Goal: Navigation & Orientation: Find specific page/section

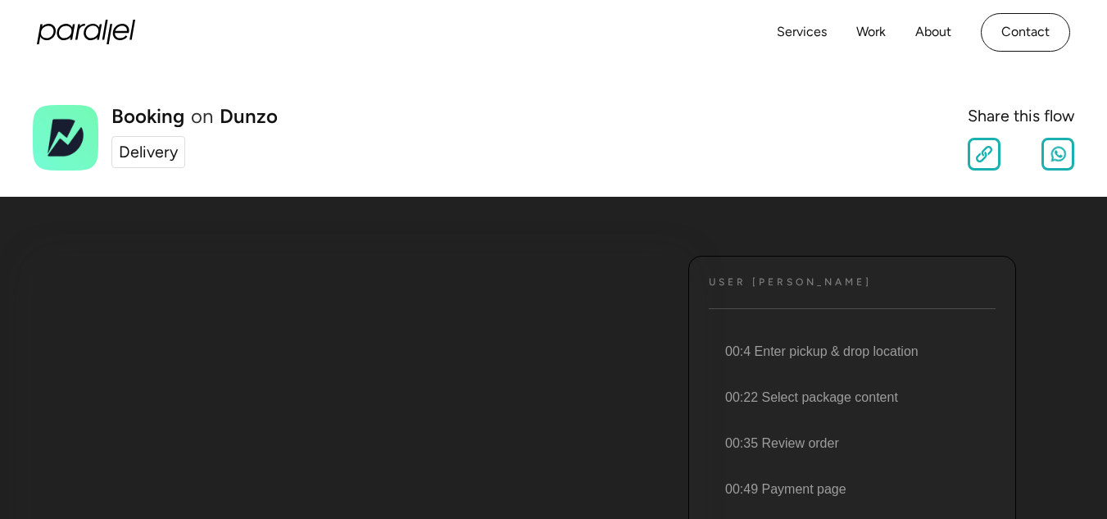
click at [756, 287] on h4 "User [PERSON_NAME]" at bounding box center [790, 282] width 163 height 12
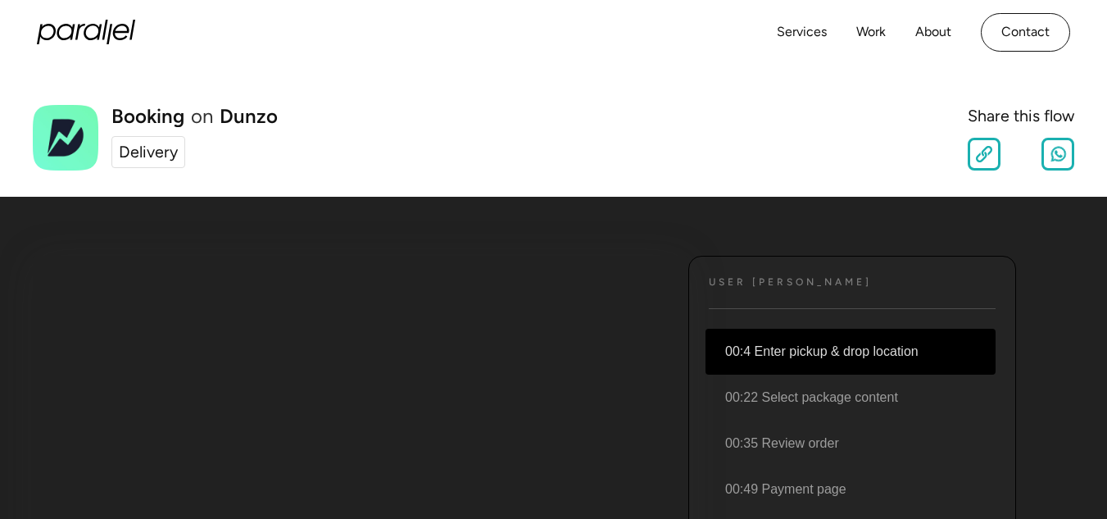
click at [792, 347] on li "00:4 Enter pickup & drop location" at bounding box center [850, 352] width 290 height 46
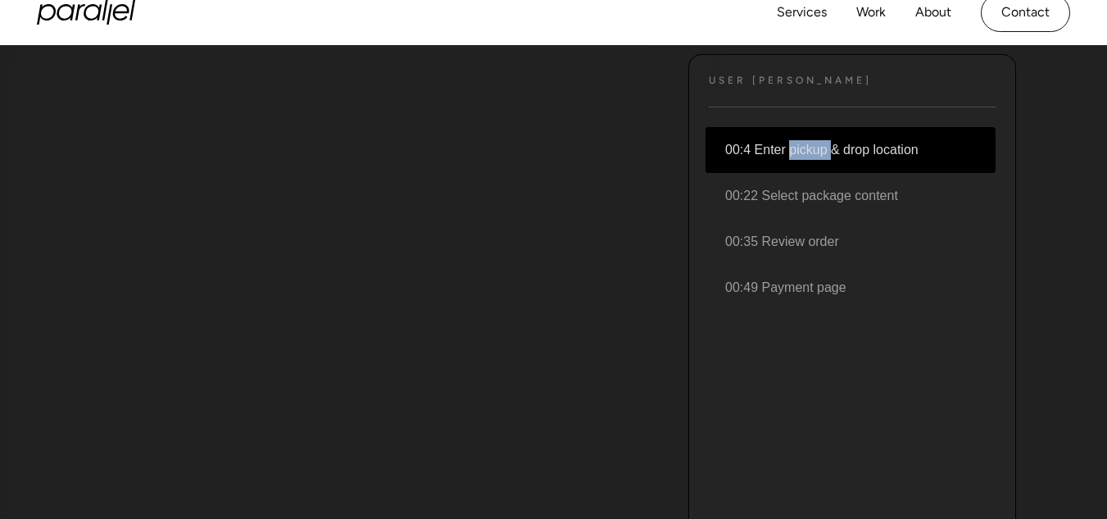
scroll to position [164, 0]
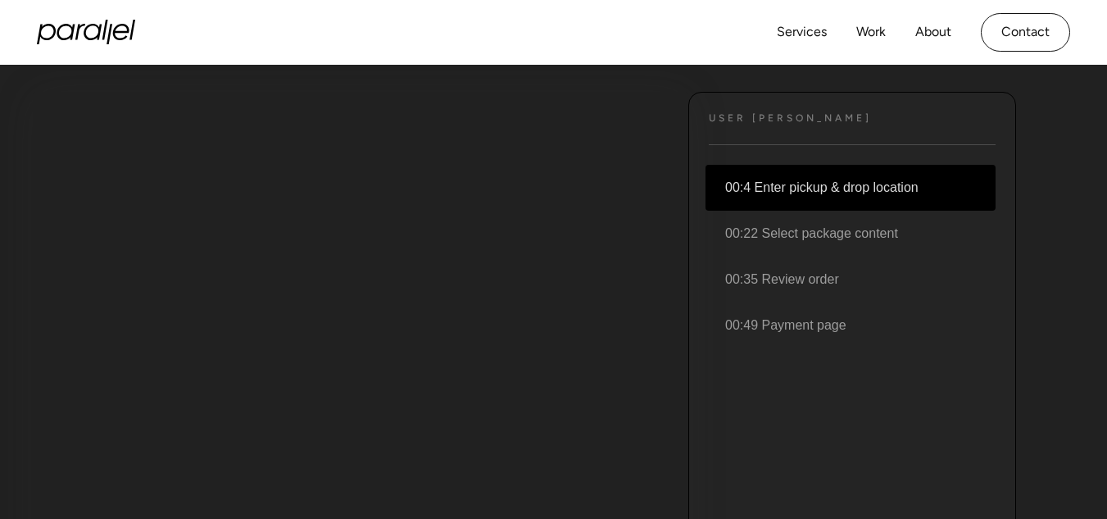
click at [948, 191] on li "00:4 Enter pickup & drop location" at bounding box center [850, 188] width 290 height 46
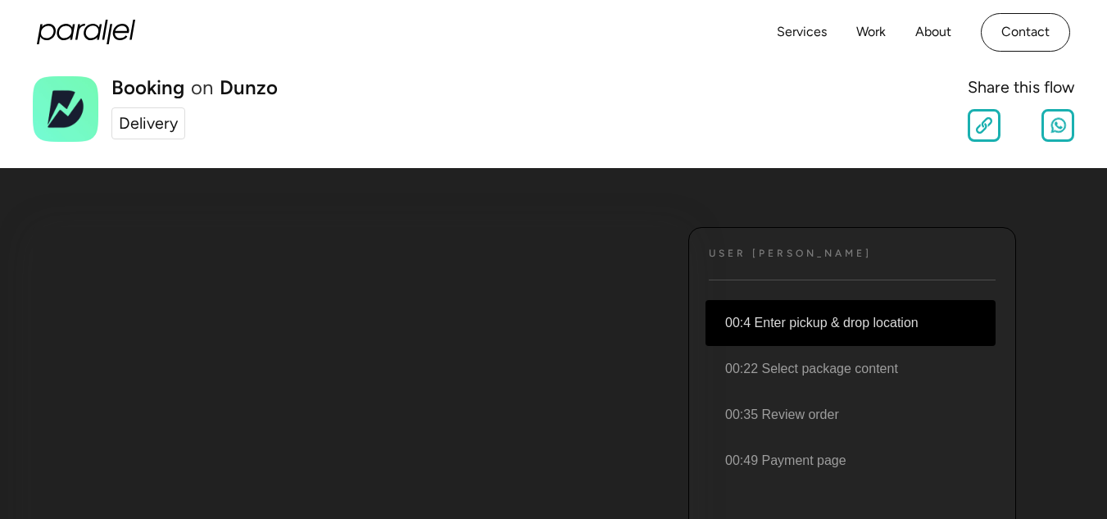
scroll to position [0, 0]
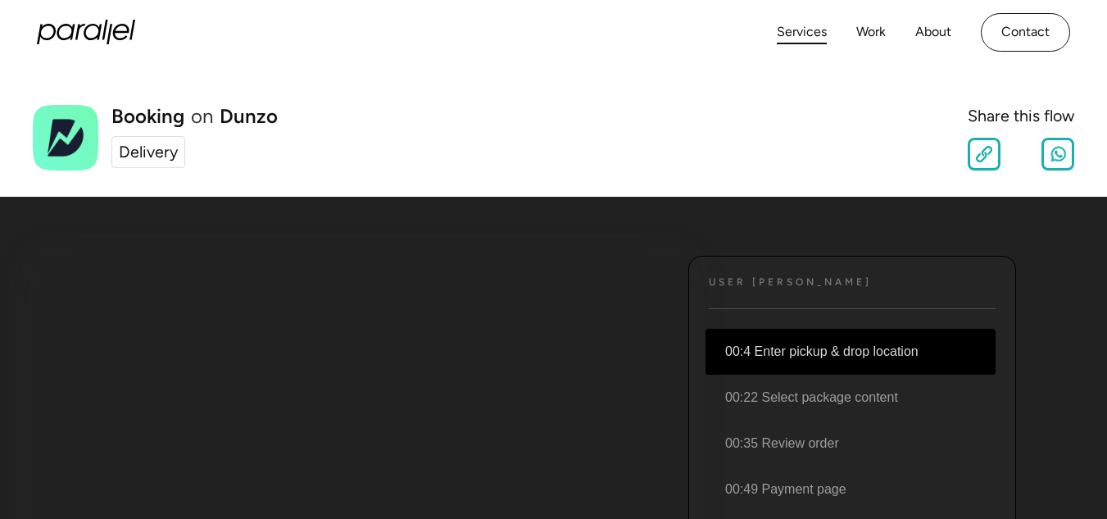
click at [803, 34] on link "Services" at bounding box center [802, 32] width 50 height 24
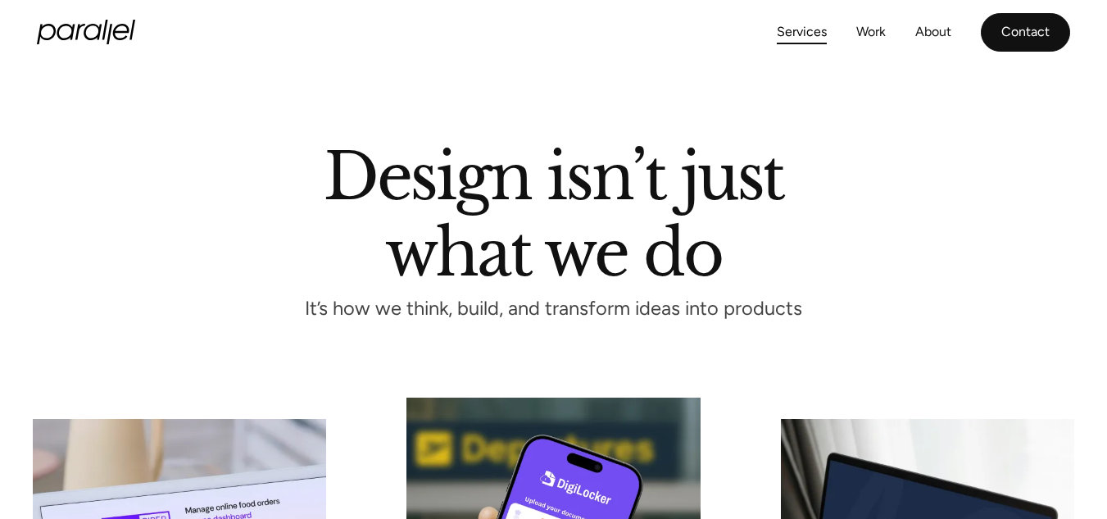
click at [1043, 23] on link "Contact" at bounding box center [1025, 32] width 89 height 39
